Goal: Find specific page/section: Find specific page/section

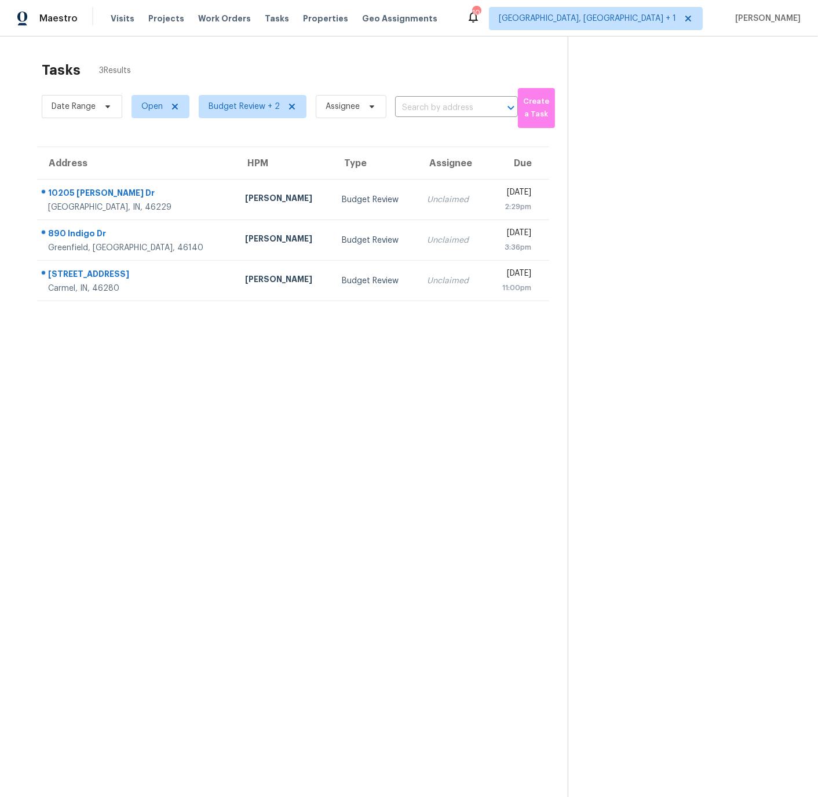
scroll to position [1, 0]
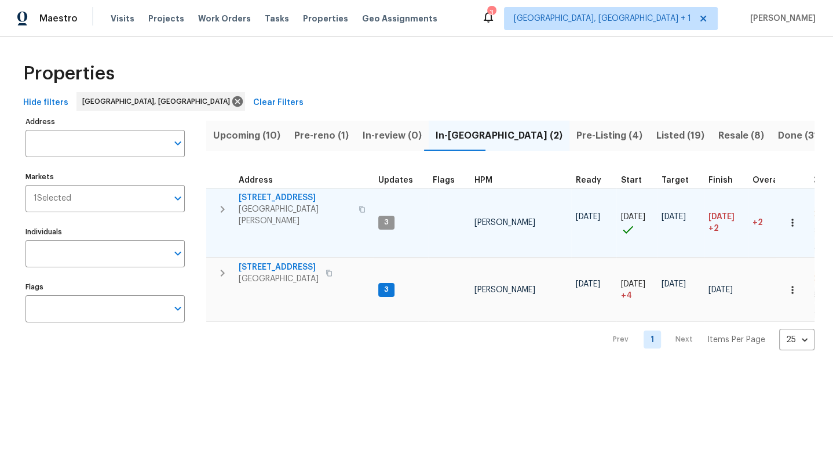
click at [278, 204] on span "[GEOGRAPHIC_DATA][PERSON_NAME]" at bounding box center [295, 214] width 113 height 23
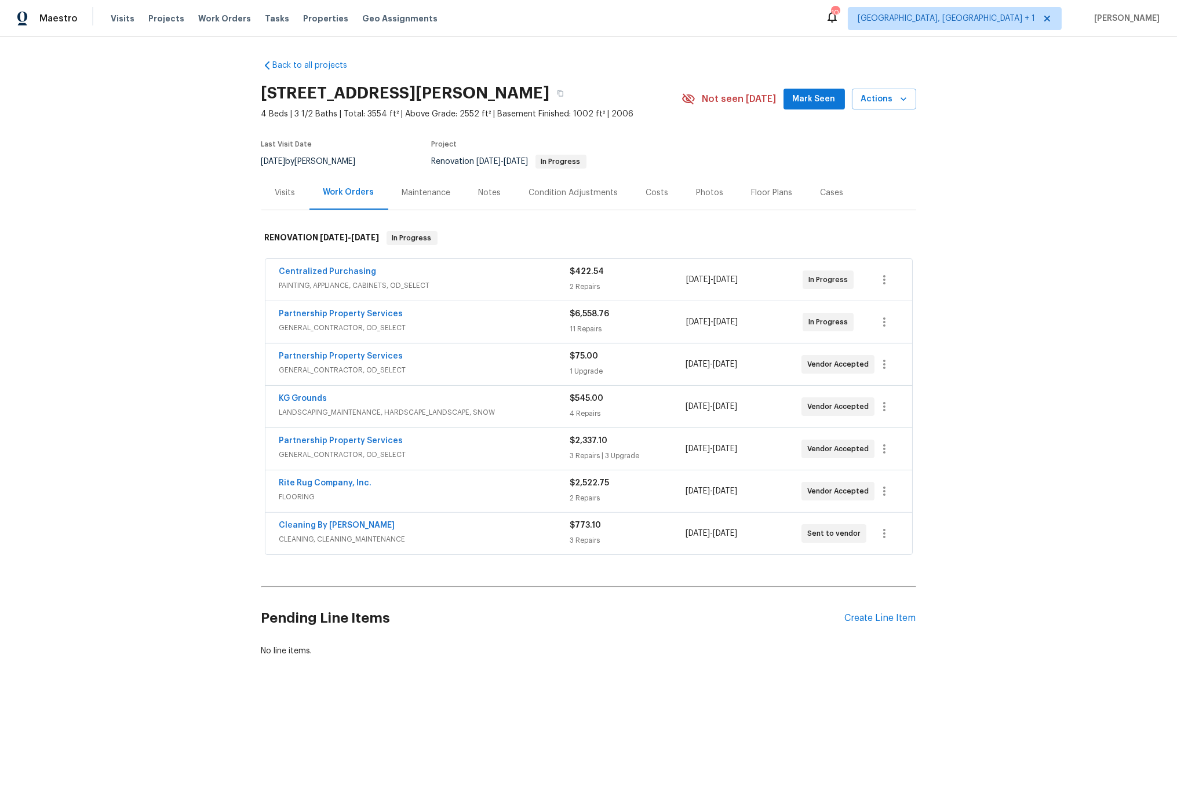
click at [586, 192] on div "Condition Adjustments" at bounding box center [573, 193] width 89 height 12
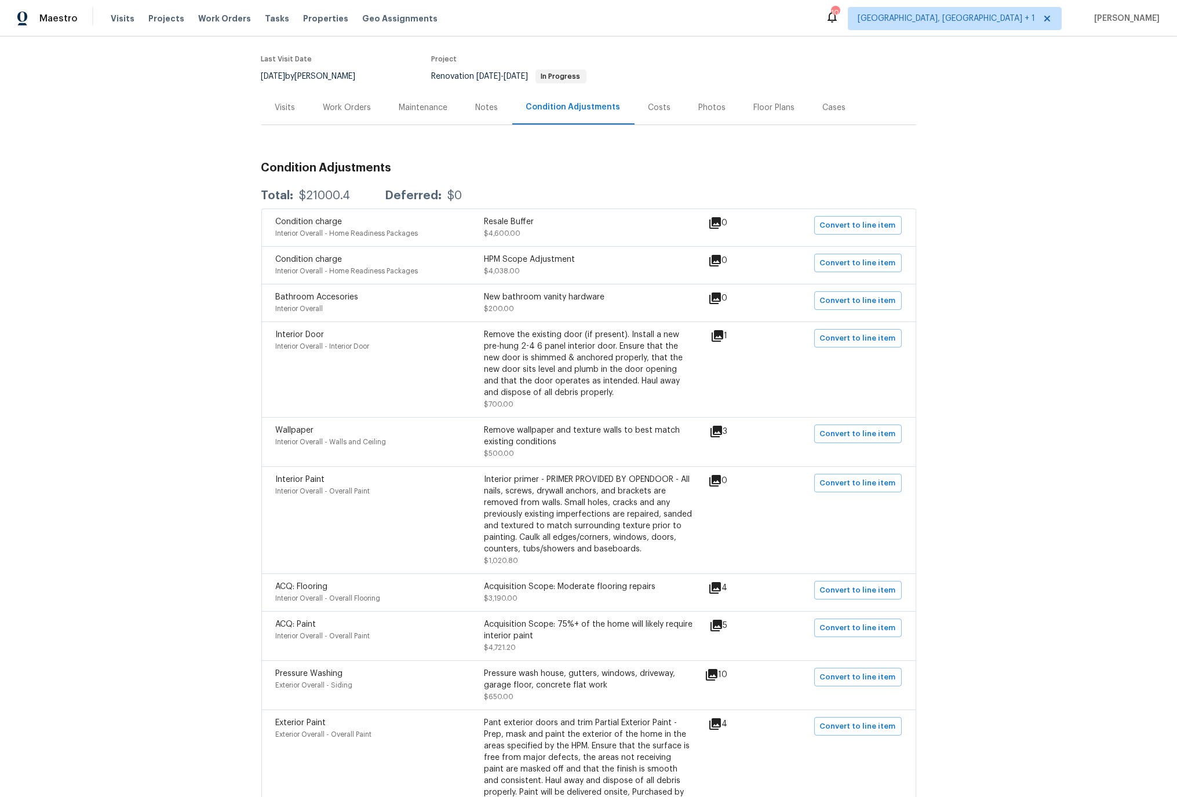
scroll to position [86, 0]
drag, startPoint x: 482, startPoint y: 230, endPoint x: 541, endPoint y: 231, distance: 58.5
click at [541, 231] on div "Condition charge Interior Overall - Home Readiness Packages Resale Buffer $4,60…" at bounding box center [484, 227] width 417 height 23
drag, startPoint x: 484, startPoint y: 259, endPoint x: 534, endPoint y: 282, distance: 54.2
click at [534, 282] on div "Condition charge Interior Overall - Home Readiness Packages HPM Scope Adjustmen…" at bounding box center [588, 265] width 655 height 38
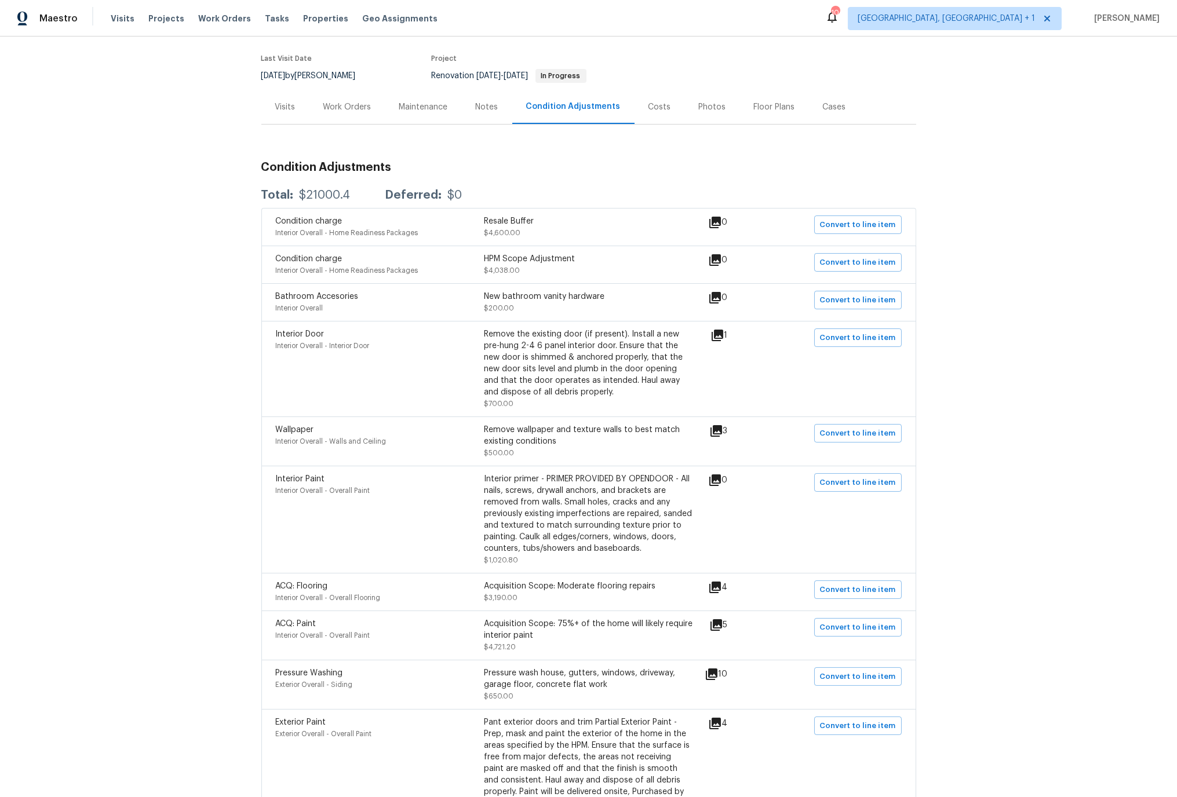
click at [485, 107] on div "Notes" at bounding box center [487, 107] width 23 height 12
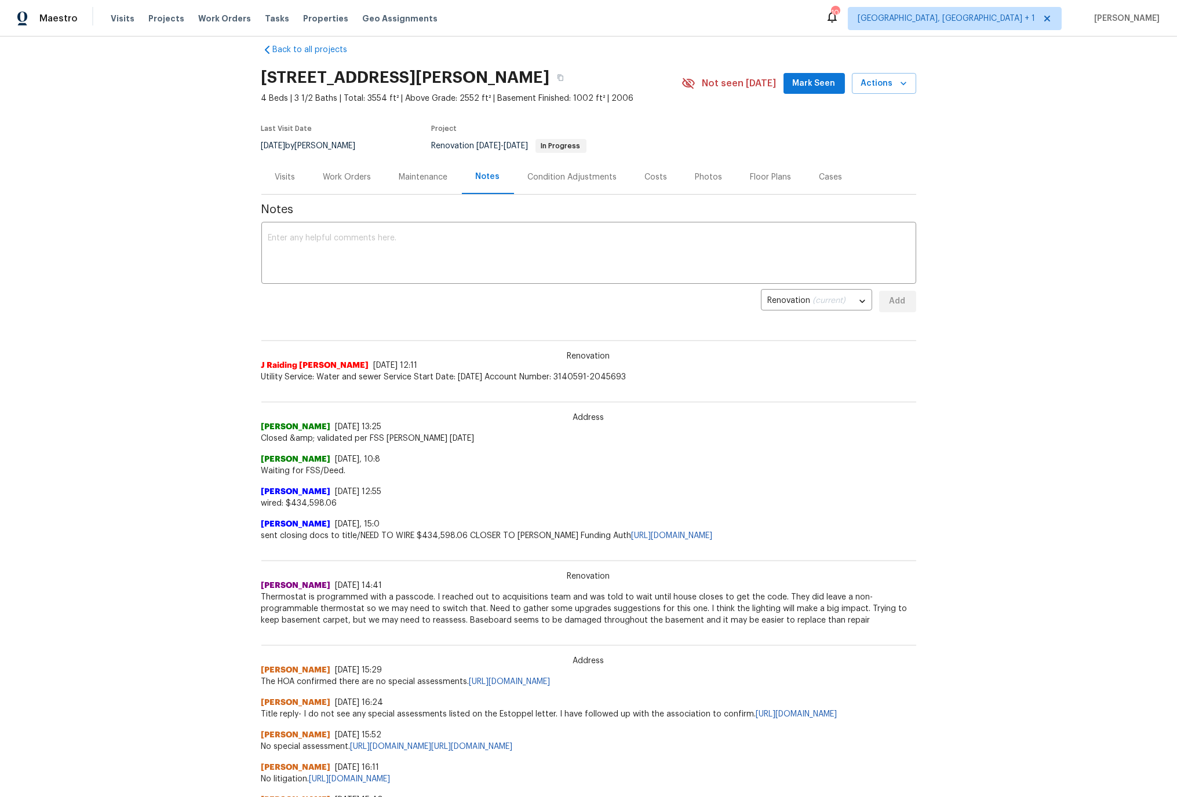
scroll to position [9, 0]
